Goal: Task Accomplishment & Management: Use online tool/utility

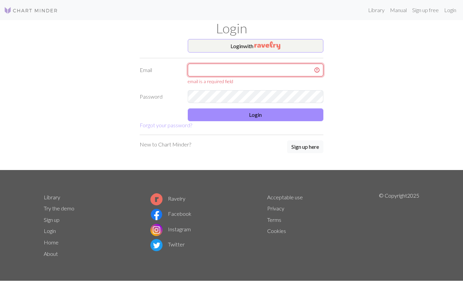
type input "[EMAIL_ADDRESS][DOMAIN_NAME]"
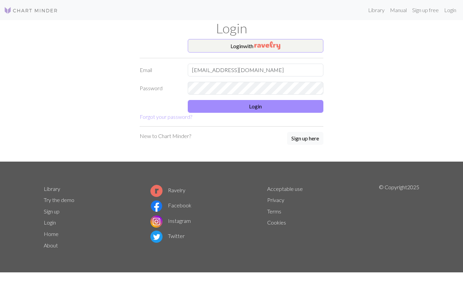
click at [262, 105] on button "Login" at bounding box center [256, 106] width 136 height 13
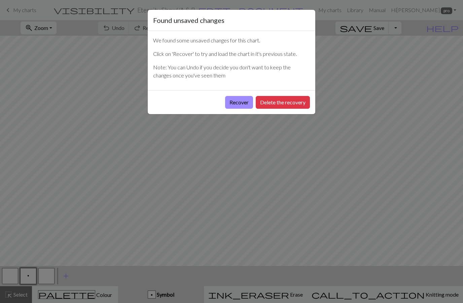
click at [284, 102] on button "Delete the recovery" at bounding box center [283, 102] width 54 height 13
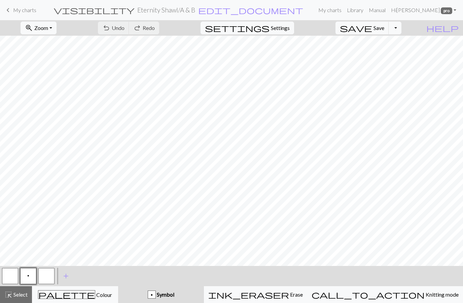
click at [425, 292] on span "Knitting mode" at bounding box center [442, 294] width 34 height 6
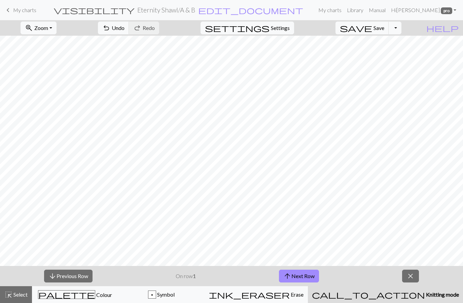
click at [302, 277] on button "arrow_upward Next Row" at bounding box center [299, 276] width 40 height 13
click at [300, 276] on button "arrow_upward Next Row" at bounding box center [299, 276] width 40 height 13
click at [298, 279] on button "arrow_upward Next Row" at bounding box center [299, 276] width 40 height 13
click at [296, 276] on button "arrow_upward Next Row" at bounding box center [299, 276] width 40 height 13
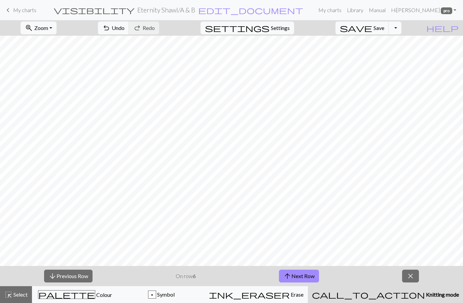
click at [296, 276] on button "arrow_upward Next Row" at bounding box center [299, 276] width 40 height 13
click at [295, 276] on button "arrow_upward Next Row" at bounding box center [299, 276] width 40 height 13
click at [297, 279] on button "arrow_upward Next Row" at bounding box center [299, 276] width 40 height 13
click at [298, 277] on button "arrow_upward Next Row" at bounding box center [299, 276] width 40 height 13
click at [282, 288] on button "ink_eraser Erase Erase" at bounding box center [256, 294] width 103 height 17
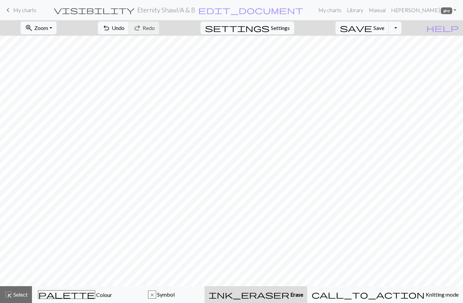
click at [425, 297] on span "Knitting mode" at bounding box center [442, 294] width 34 height 6
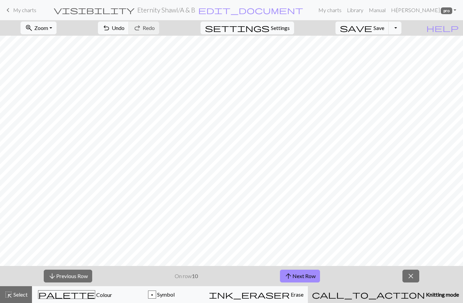
click at [318, 270] on button "arrow_upward Next Row" at bounding box center [300, 276] width 40 height 13
click at [301, 276] on button "arrow_upward Next Row" at bounding box center [300, 276] width 40 height 13
click at [12, 9] on link "keyboard_arrow_left My charts" at bounding box center [20, 9] width 32 height 11
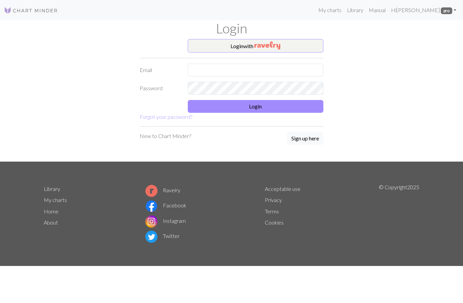
click at [210, 69] on input "text" at bounding box center [256, 70] width 136 height 13
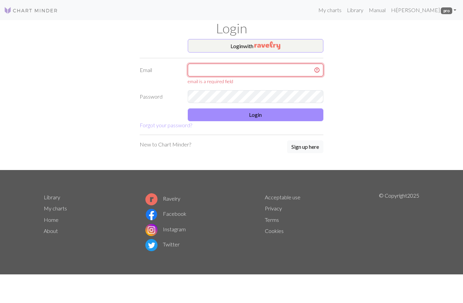
type input "phylana@live.com"
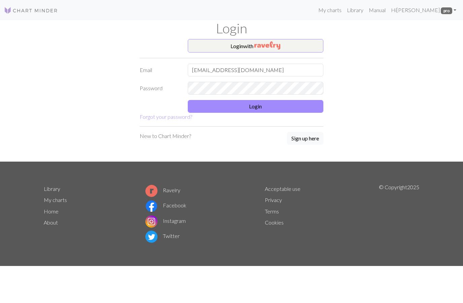
click at [274, 106] on button "Login" at bounding box center [256, 106] width 136 height 13
click at [204, 65] on input "text" at bounding box center [256, 70] width 136 height 13
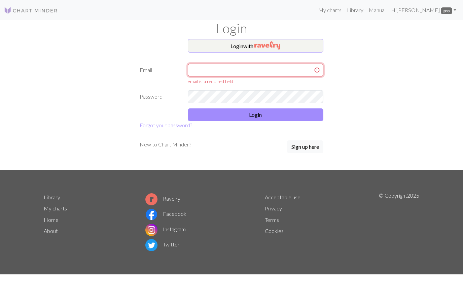
type input "phylana@live.com"
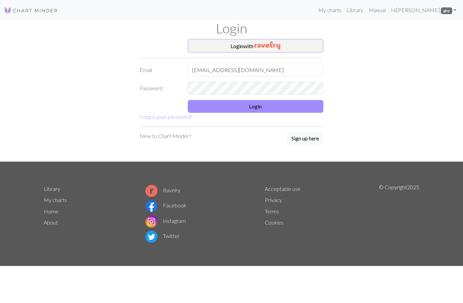
click at [262, 106] on button "Login" at bounding box center [256, 106] width 136 height 13
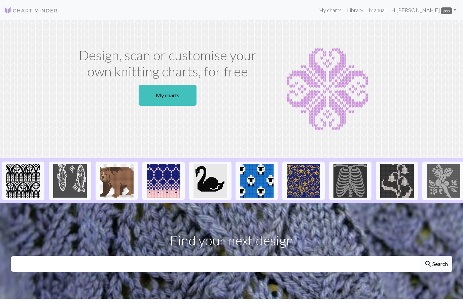
click at [174, 105] on link "My charts" at bounding box center [168, 95] width 58 height 21
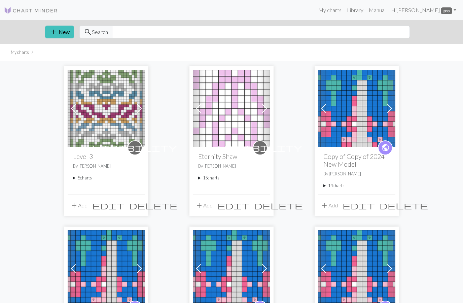
click at [238, 118] on img at bounding box center [231, 108] width 77 height 77
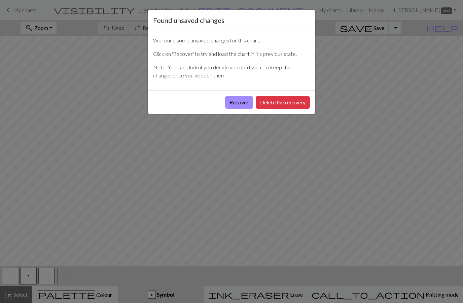
click at [176, 229] on div "Found unsaved changes We found some unsaved changes for this chart. Click on 'R…" at bounding box center [231, 151] width 463 height 303
click at [296, 105] on button "Delete the recovery" at bounding box center [283, 102] width 54 height 13
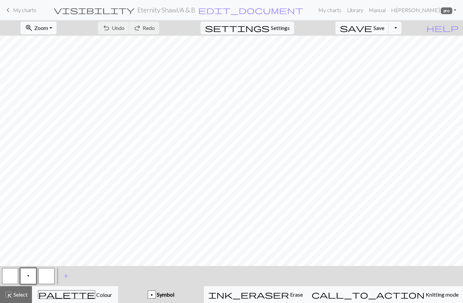
click at [21, 12] on span "My charts" at bounding box center [24, 10] width 23 height 6
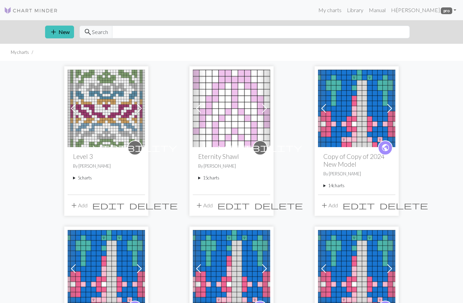
click at [265, 110] on span at bounding box center [264, 108] width 11 height 11
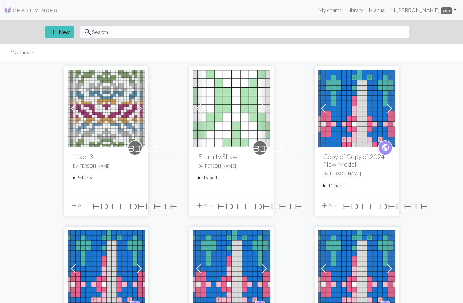
click at [245, 118] on img at bounding box center [231, 108] width 77 height 77
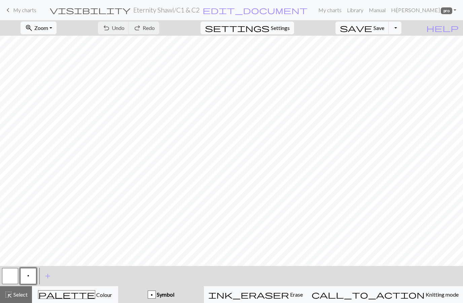
click at [10, 12] on span "keyboard_arrow_left" at bounding box center [8, 9] width 8 height 9
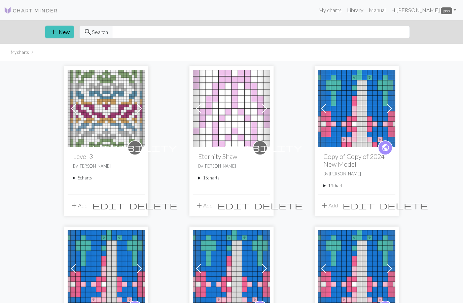
click at [231, 132] on img at bounding box center [231, 108] width 77 height 77
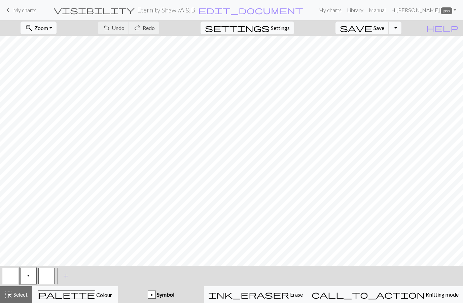
click at [12, 9] on span "keyboard_arrow_left" at bounding box center [8, 9] width 8 height 9
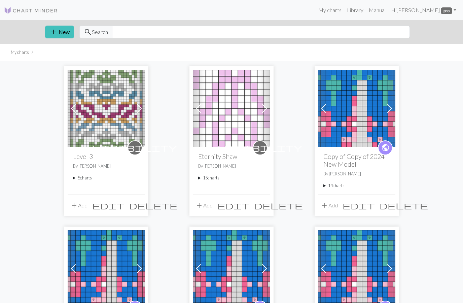
click at [265, 111] on span at bounding box center [264, 108] width 11 height 11
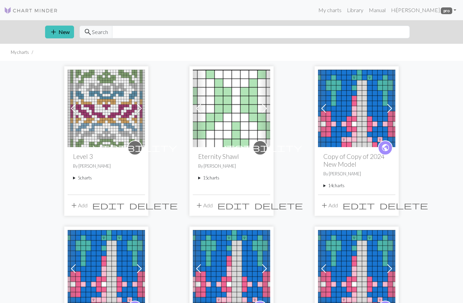
click at [240, 118] on img at bounding box center [231, 108] width 77 height 77
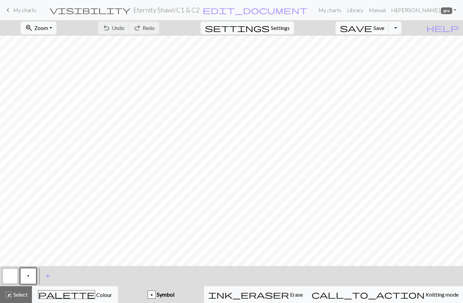
click at [425, 296] on span "Knitting mode" at bounding box center [442, 294] width 34 height 6
